Goal: Task Accomplishment & Management: Use online tool/utility

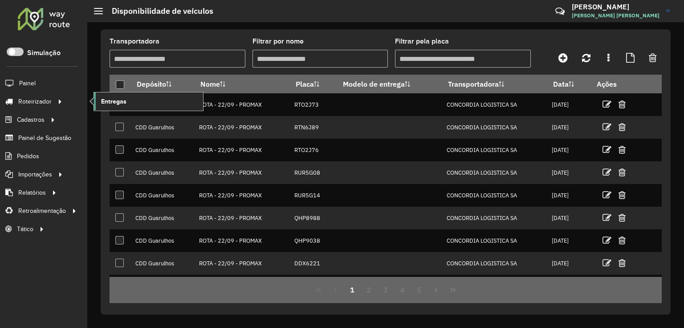
drag, startPoint x: 123, startPoint y: 105, endPoint x: 144, endPoint y: 107, distance: 21.0
click at [123, 105] on span "Entregas" at bounding box center [113, 101] width 25 height 9
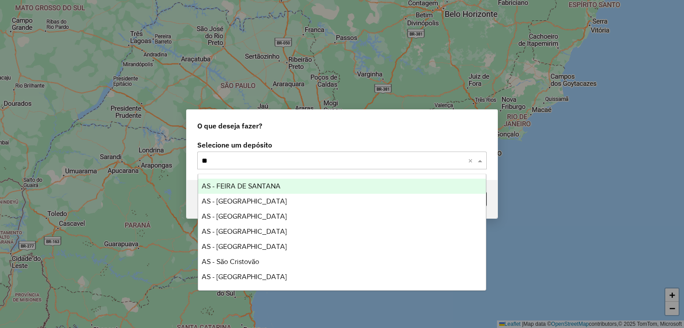
type input "***"
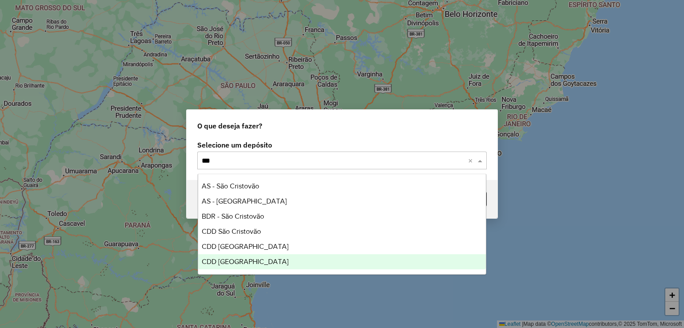
click at [235, 261] on span "CDD [GEOGRAPHIC_DATA]" at bounding box center [245, 262] width 87 height 8
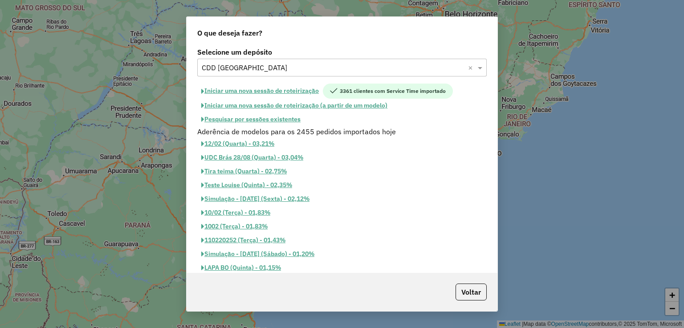
click at [287, 119] on button "Pesquisar por sessões existentes" at bounding box center [250, 120] width 107 height 14
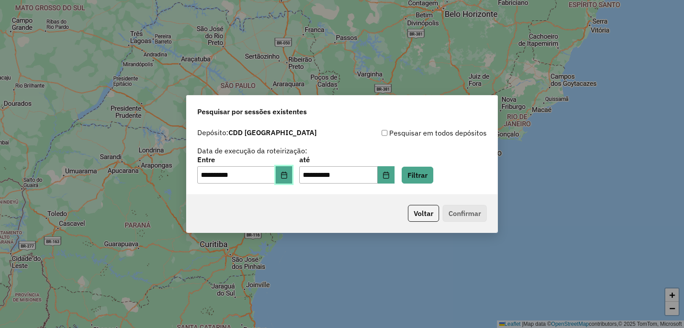
click at [292, 175] on button "Choose Date" at bounding box center [283, 175] width 17 height 18
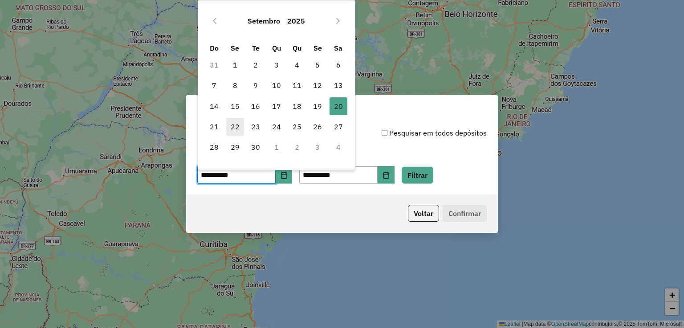
click at [238, 126] on span "22" at bounding box center [235, 127] width 18 height 18
type input "**********"
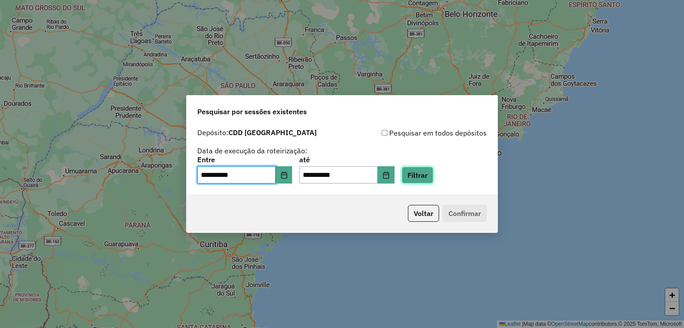
click at [433, 175] on button "Filtrar" at bounding box center [417, 175] width 32 height 17
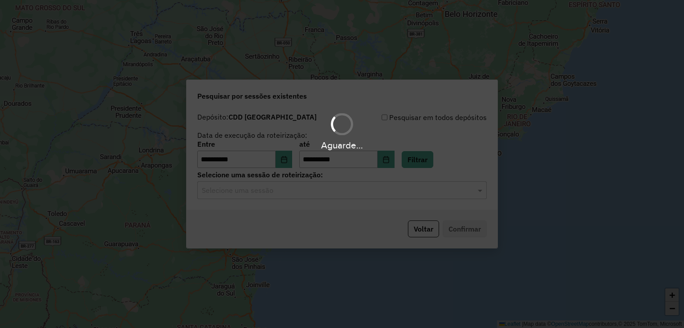
click at [320, 192] on input "text" at bounding box center [333, 191] width 263 height 11
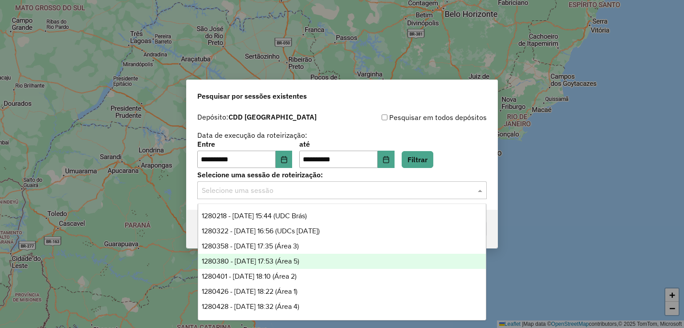
click at [322, 259] on div "1280380 - [DATE] 17:53 (Área 5)" at bounding box center [342, 261] width 288 height 15
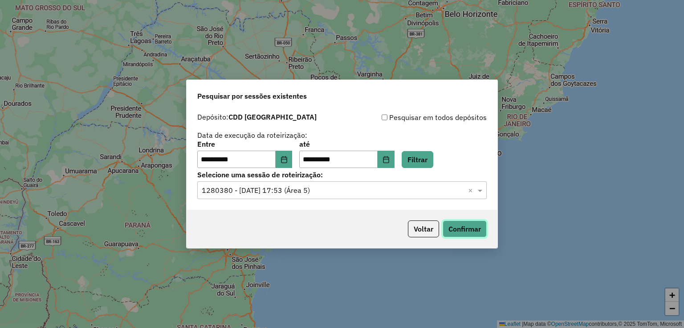
click at [473, 230] on button "Confirmar" at bounding box center [464, 229] width 44 height 17
click at [313, 192] on input "text" at bounding box center [333, 191] width 263 height 11
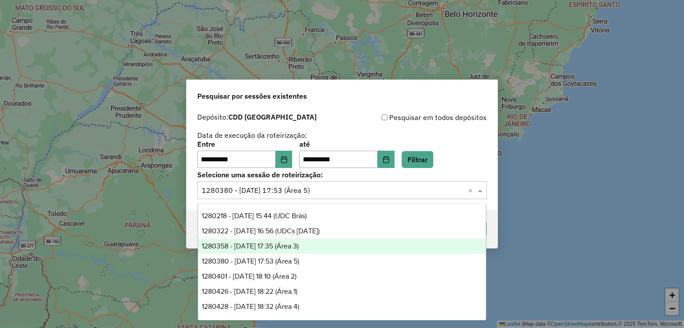
click at [319, 248] on div "1280358 - [DATE] 17:35 (Área 3)" at bounding box center [342, 246] width 288 height 15
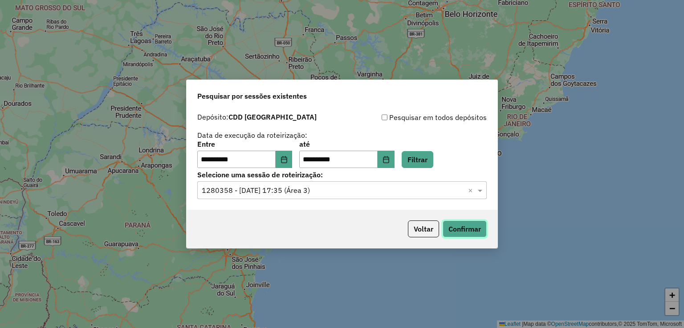
click at [455, 232] on button "Confirmar" at bounding box center [464, 229] width 44 height 17
click at [311, 186] on input "text" at bounding box center [333, 191] width 263 height 11
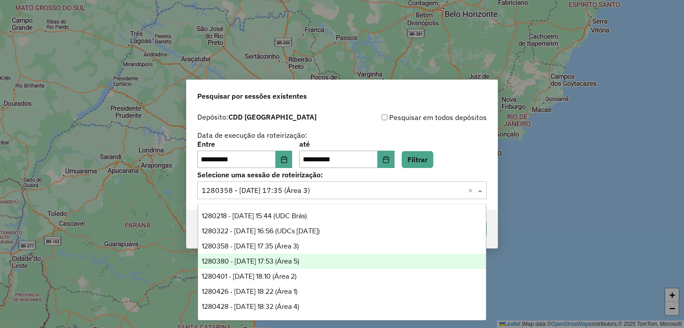
click at [323, 262] on div "1280380 - [DATE] 17:53 (Área 5)" at bounding box center [342, 261] width 288 height 15
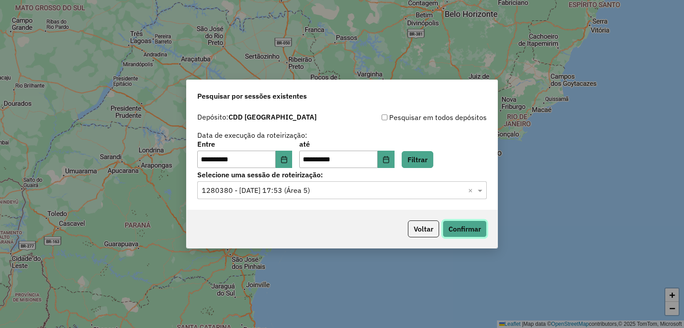
click at [472, 227] on button "Confirmar" at bounding box center [464, 229] width 44 height 17
click at [278, 188] on input "text" at bounding box center [333, 191] width 263 height 11
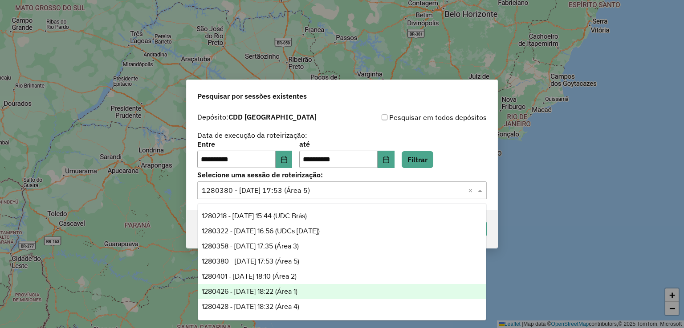
click at [323, 280] on div "1280401 - [DATE] 18:10 (Área 2)" at bounding box center [342, 276] width 288 height 15
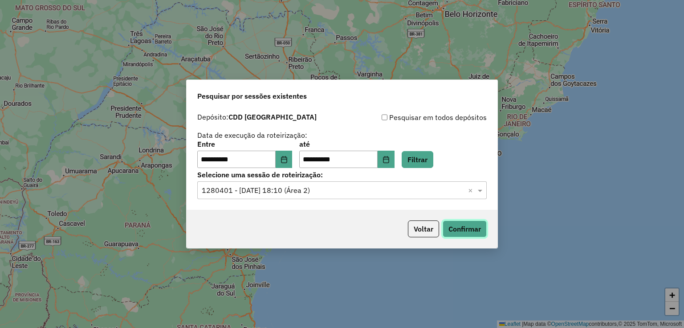
click at [475, 227] on button "Confirmar" at bounding box center [464, 229] width 44 height 17
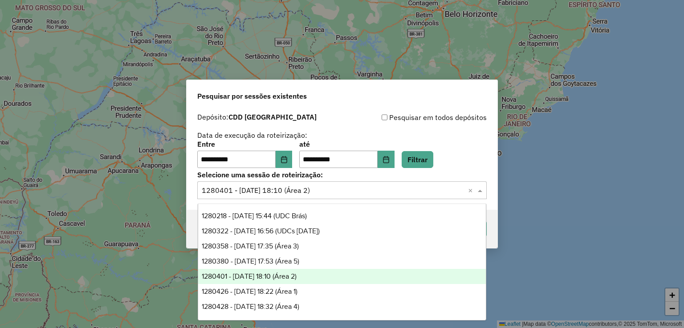
click at [328, 190] on input "text" at bounding box center [333, 191] width 263 height 11
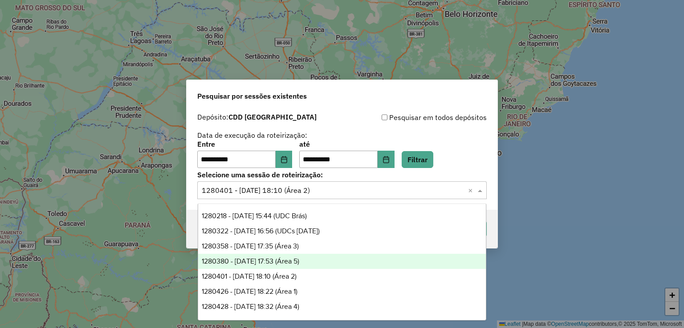
scroll to position [29, 0]
drag, startPoint x: 331, startPoint y: 264, endPoint x: 352, endPoint y: 262, distance: 21.5
click at [331, 264] on div "1280426 - [DATE] 18:22 (Área 1)" at bounding box center [342, 262] width 288 height 15
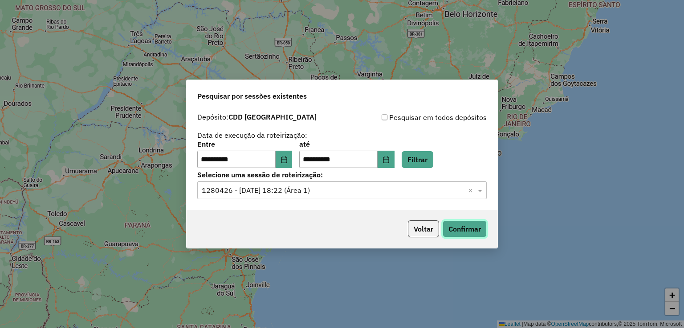
click at [459, 236] on button "Confirmar" at bounding box center [464, 229] width 44 height 17
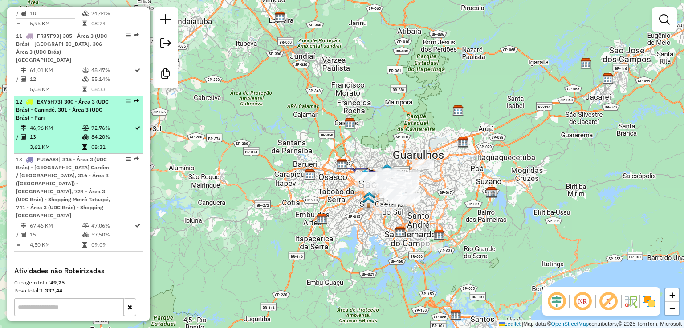
scroll to position [969, 0]
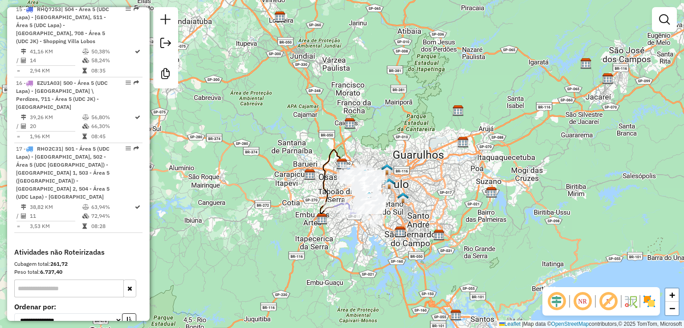
scroll to position [1331, 0]
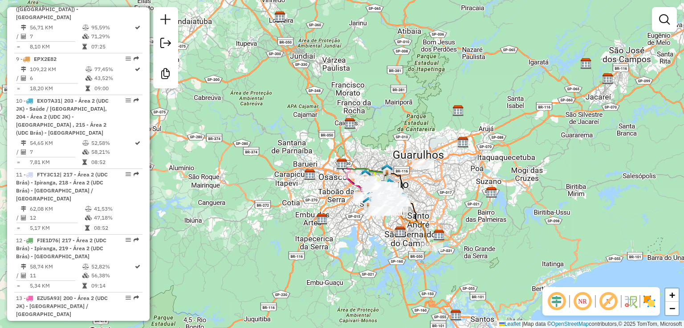
scroll to position [993, 0]
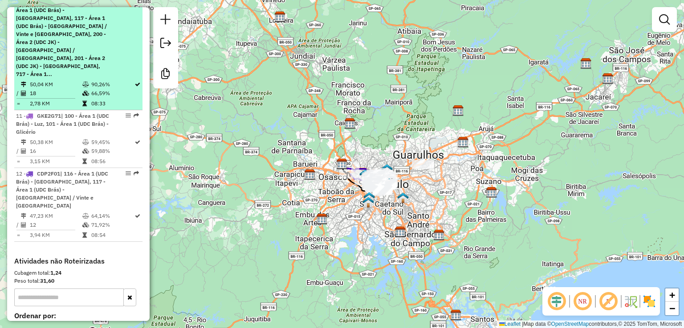
scroll to position [915, 0]
